Goal: Task Accomplishment & Management: Use online tool/utility

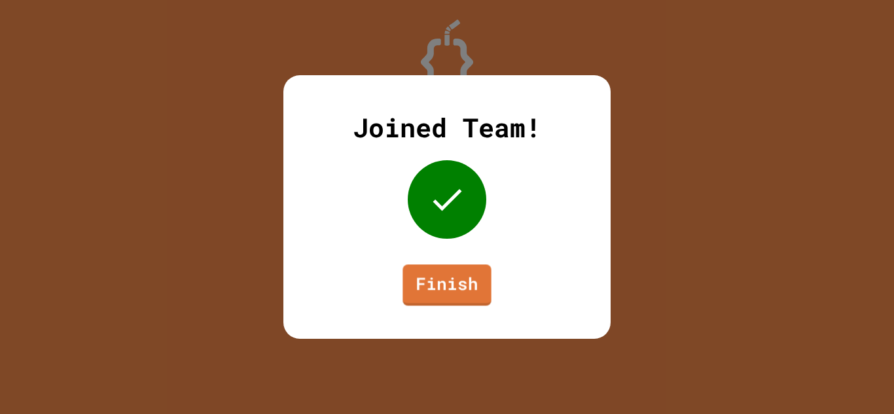
click at [425, 253] on div "Joined Team! Finish" at bounding box center [446, 207] width 327 height 264
click at [433, 268] on link "Finish" at bounding box center [447, 284] width 89 height 43
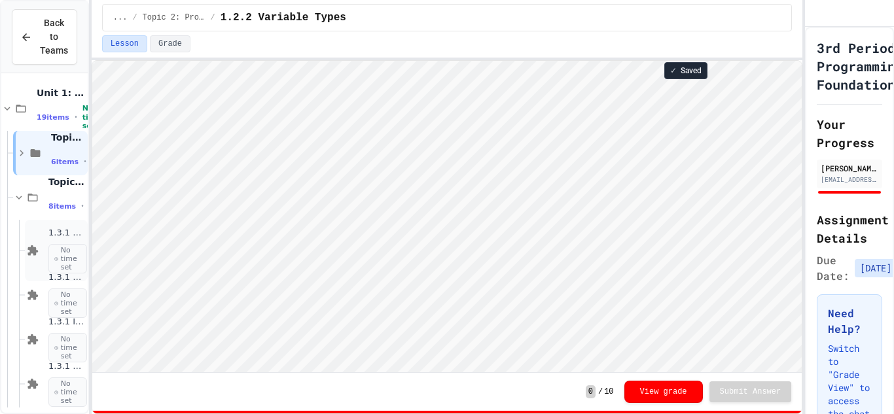
scroll to position [399, 0]
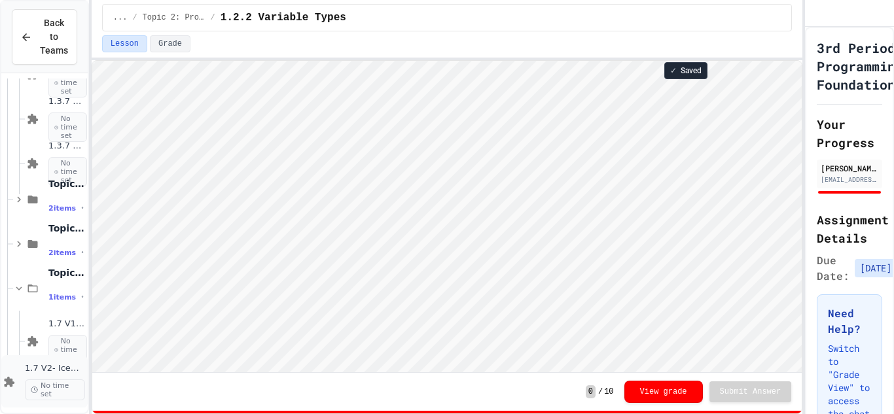
click at [33, 367] on span "1.7 V2- IceCream Machine Project" at bounding box center [55, 368] width 60 height 11
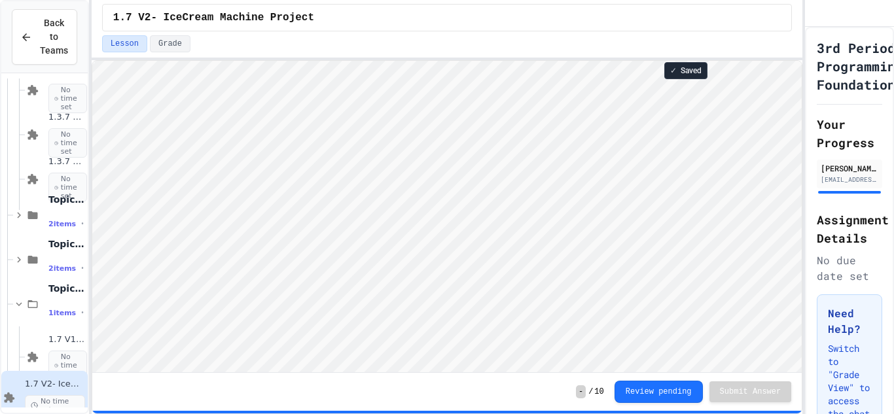
scroll to position [1, 0]
